Goal: Task Accomplishment & Management: Manage account settings

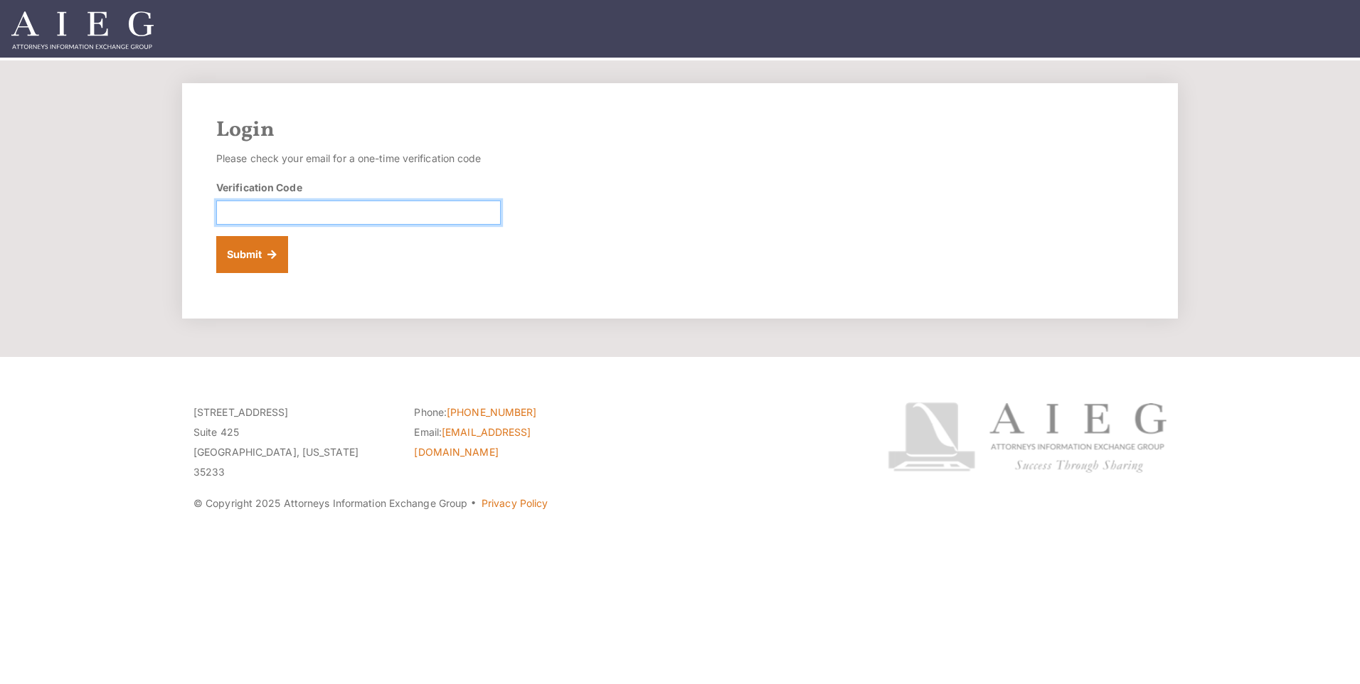
click at [290, 206] on input "Verification Code" at bounding box center [358, 213] width 284 height 24
type input "148522"
click at [257, 255] on button "Submit" at bounding box center [252, 254] width 72 height 37
click at [291, 211] on input "Verification Code" at bounding box center [358, 213] width 284 height 24
click at [297, 219] on input "Verification Code" at bounding box center [358, 213] width 284 height 24
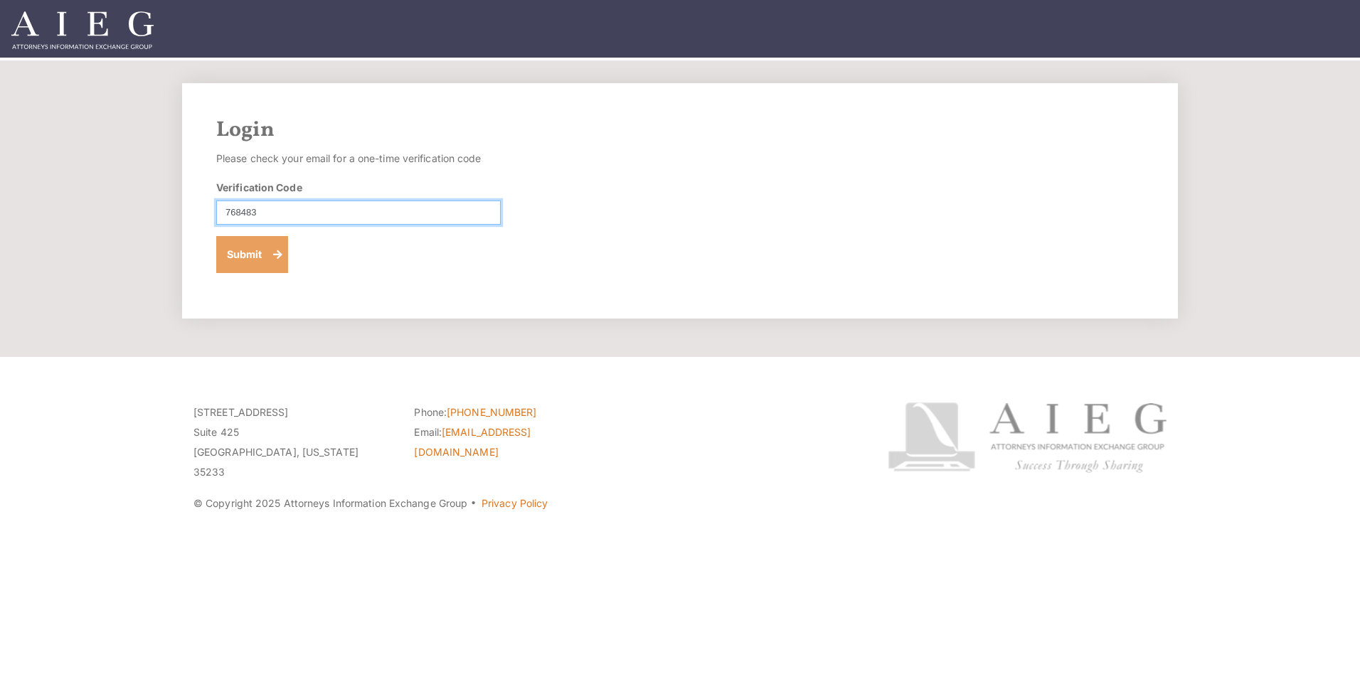
type input "768483"
click at [236, 255] on button "Submit" at bounding box center [252, 254] width 72 height 37
